Goal: Transaction & Acquisition: Purchase product/service

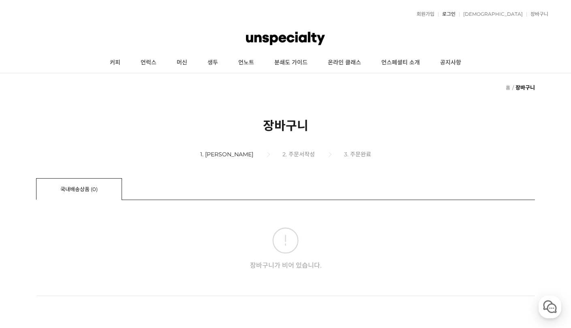
click at [456, 14] on link "로그인" at bounding box center [446, 14] width 17 height 5
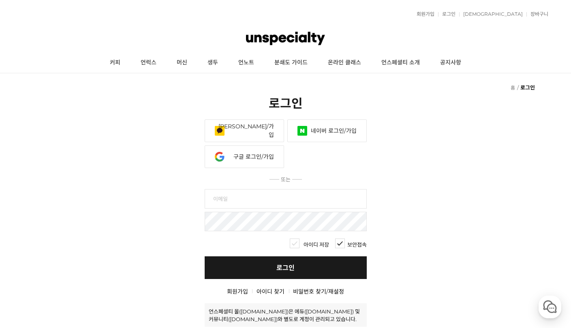
click at [330, 120] on link "네이버 로그인/가입" at bounding box center [326, 131] width 79 height 23
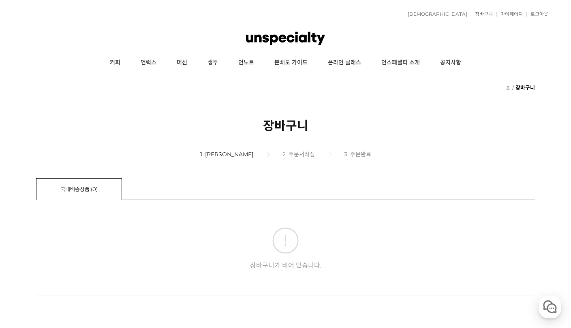
click at [258, 41] on img at bounding box center [285, 38] width 79 height 24
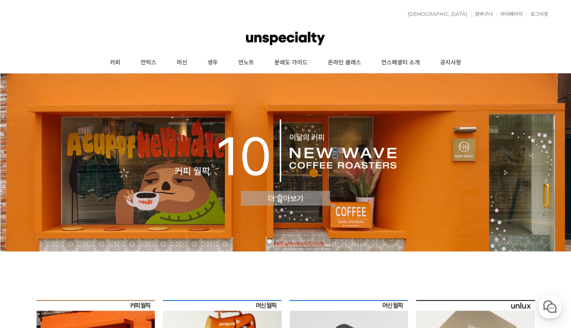
scroll to position [122, 0]
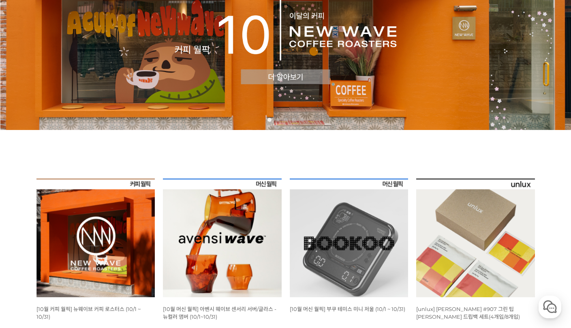
click at [244, 70] on img at bounding box center [285, 41] width 571 height 178
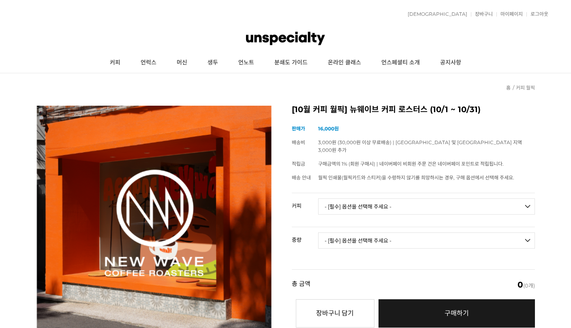
click at [361, 199] on select "- [필수] 옵션을 선택해 주세요 - ------------------- 언스페셜티 분쇄도 가이드 종이 받기 (주문 1건당 최대 1개 제공) …" at bounding box center [426, 207] width 217 height 16
select select "언스페셜티 분쇄도 가이드 종이 받기 (주문 1건당 최대 1개 제공)"
click at [318, 199] on select "- [필수] 옵션을 선택해 주세요 - ------------------- 언스페셜티 분쇄도 가이드 종이 받기 (주문 1건당 최대 1개 제공) …" at bounding box center [426, 207] width 217 height 16
click at [379, 233] on select "- [필수] 옵션을 선택해 주세요 - ------------------- 해당없음" at bounding box center [426, 241] width 217 height 16
select select "해당없음"
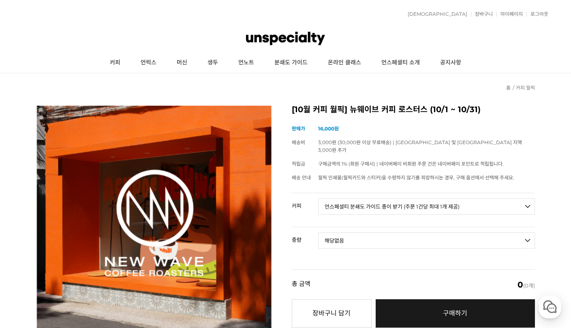
click at [318, 233] on select "- [필수] 옵션을 선택해 주세요 - ------------------- 해당없음" at bounding box center [426, 241] width 217 height 16
select select "*"
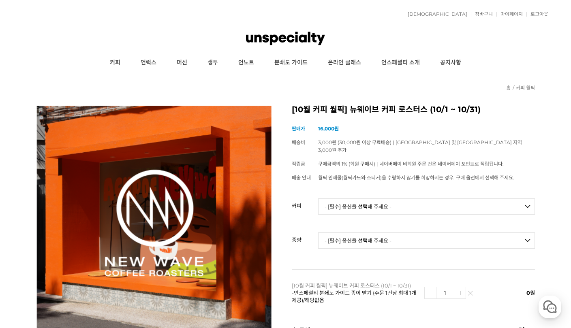
click at [377, 203] on select "- [필수] 옵션을 선택해 주세요 - ------------------- 언스페셜티 분쇄도 가이드 종이 받기 (주문 1건당 최대 1개 제공) …" at bounding box center [426, 207] width 217 height 16
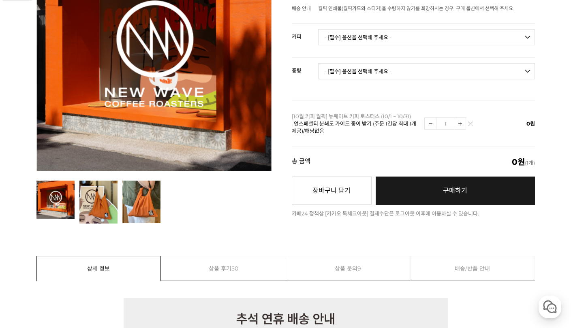
scroll to position [89, 0]
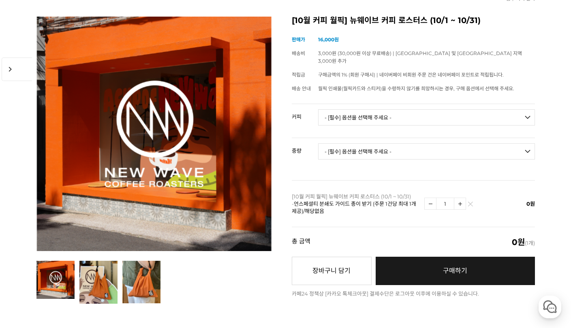
click at [409, 110] on select "- [필수] 옵션을 선택해 주세요 - ------------------- 언스페셜티 분쇄도 가이드 종이 받기 (주문 1건당 최대 1개 제공) …" at bounding box center [426, 117] width 217 height 16
select select "다크베리 잼 (언스페셜티 블렌드)"
click at [318, 109] on select "- [필수] 옵션을 선택해 주세요 - ------------------- 언스페셜티 분쇄도 가이드 종이 받기 (주문 1건당 최대 1개 제공) …" at bounding box center [426, 117] width 217 height 16
click at [397, 151] on select "- [필수] 옵션을 선택해 주세요 - ------------------- 200g" at bounding box center [426, 151] width 217 height 16
select select "200g"
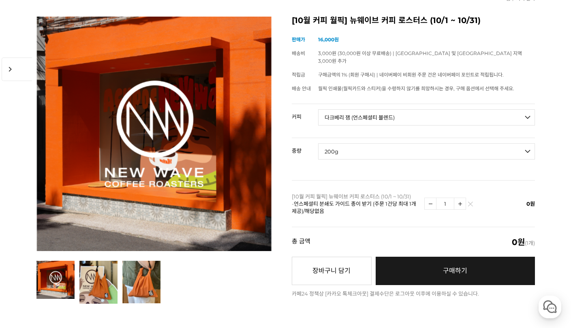
click at [318, 143] on select "- [필수] 옵션을 선택해 주세요 - ------------------- 200g" at bounding box center [426, 151] width 217 height 16
select select "*"
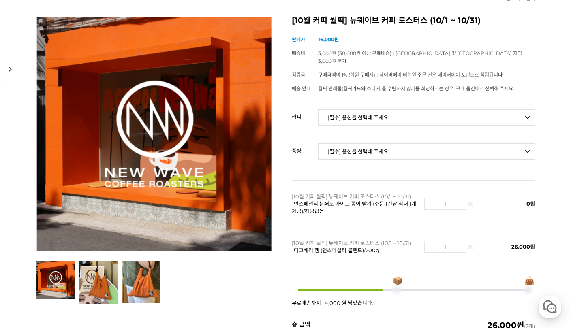
click at [422, 109] on select "- [필수] 옵션을 선택해 주세요 - ------------------- 언스페셜티 분쇄도 가이드 종이 받기 (주문 1건당 최대 1개 제공) …" at bounding box center [426, 117] width 217 height 16
select select "#3 에티오피아 구지 우라가 고고구 에얼룸 풀리 워시드"
click at [318, 109] on select "- [필수] 옵션을 선택해 주세요 - ------------------- 언스페셜티 분쇄도 가이드 종이 받기 (주문 1건당 최대 1개 제공) …" at bounding box center [426, 117] width 217 height 16
click at [409, 148] on select "- [필수] 옵션을 선택해 주세요 - ------------------- 200g" at bounding box center [426, 151] width 217 height 16
select select "200g"
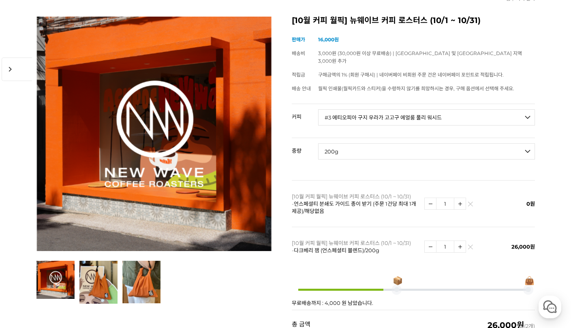
click at [318, 143] on select "- [필수] 옵션을 선택해 주세요 - ------------------- 200g" at bounding box center [426, 151] width 217 height 16
select select "*"
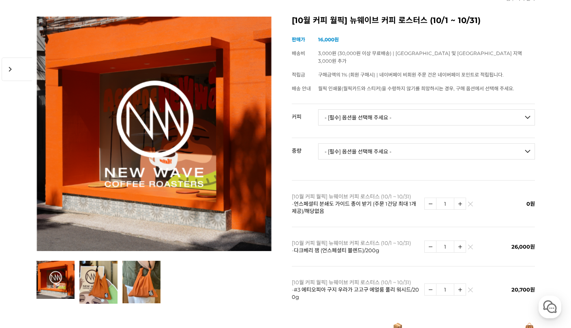
click at [419, 110] on select "- [필수] 옵션을 선택해 주세요 - ------------------- 언스페셜티 분쇄도 가이드 종이 받기 (주문 1건당 최대 1개 제공) …" at bounding box center [426, 117] width 217 height 16
select select "퍼스트 웨이브 : 서플라이 (하우스 블렌드)"
click at [318, 109] on select "- [필수] 옵션을 선택해 주세요 - ------------------- 언스페셜티 분쇄도 가이드 종이 받기 (주문 1건당 최대 1개 제공) …" at bounding box center [426, 117] width 217 height 16
click at [405, 143] on select "- [필수] 옵션을 선택해 주세요 - ------------------- 200g 500g 1kg" at bounding box center [426, 151] width 217 height 16
select select "200g"
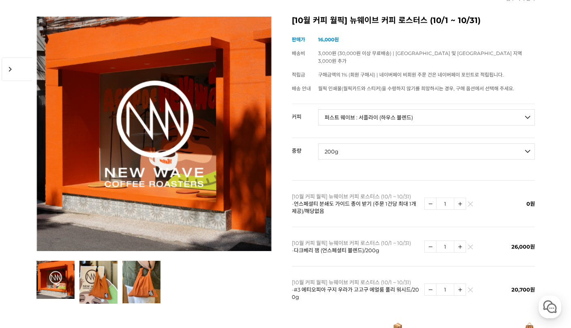
click at [318, 143] on select "- [필수] 옵션을 선택해 주세요 - ------------------- 200g 500g 1kg" at bounding box center [426, 151] width 217 height 16
select select "*"
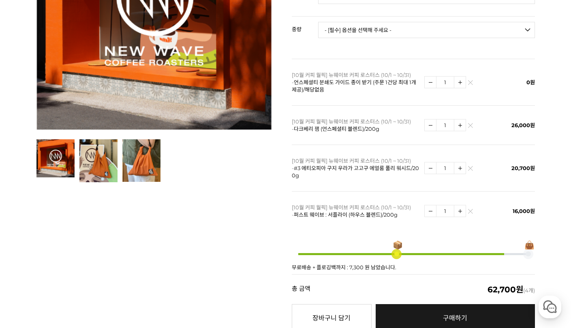
scroll to position [49, 0]
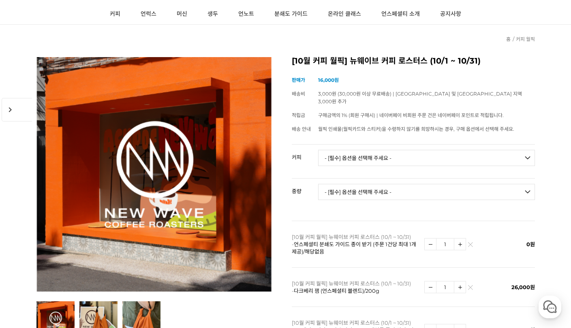
click at [378, 136] on div "[10월 커피 월픽] 뉴웨이브 커피 로스터스 (10/1 ~ 10/31) (해외배송 가능 상품) chevron_right 기본 정보 상품명 [1…" at bounding box center [413, 281] width 243 height 449
click at [367, 153] on select "- [필수] 옵션을 선택해 주세요 - ------------------- 언스페셜티 분쇄도 가이드 종이 받기 (주문 1건당 최대 1개 제공) …" at bounding box center [426, 158] width 217 height 16
select select "플로럴 블라썸 (언스페셜티 블렌드)"
click at [318, 150] on select "- [필수] 옵션을 선택해 주세요 - ------------------- 언스페셜티 분쇄도 가이드 종이 받기 (주문 1건당 최대 1개 제공) …" at bounding box center [426, 158] width 217 height 16
click at [371, 190] on select "- [필수] 옵션을 선택해 주세요 - ------------------- 200g" at bounding box center [426, 192] width 217 height 16
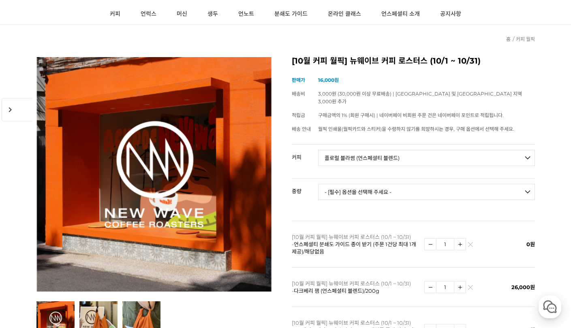
select select "200g"
click at [318, 184] on select "- [필수] 옵션을 선택해 주세요 - ------------------- 200g" at bounding box center [426, 192] width 217 height 16
select select "*"
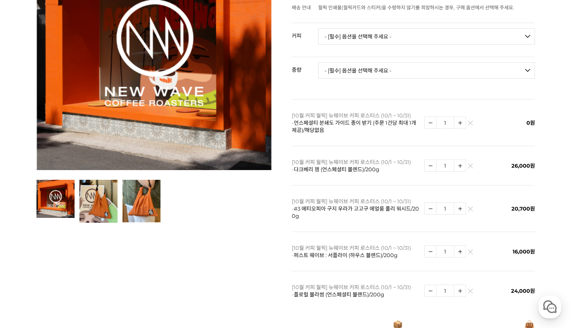
scroll to position [332, 0]
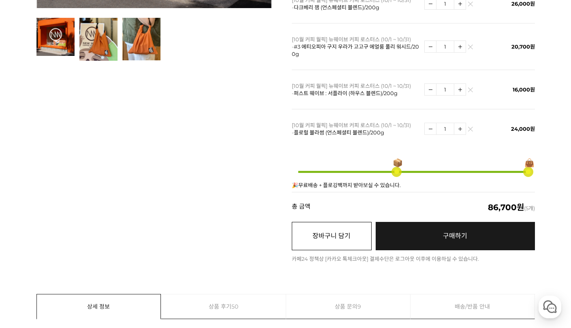
click at [314, 222] on button "장바구니 담기" at bounding box center [332, 236] width 80 height 28
